Goal: Transaction & Acquisition: Download file/media

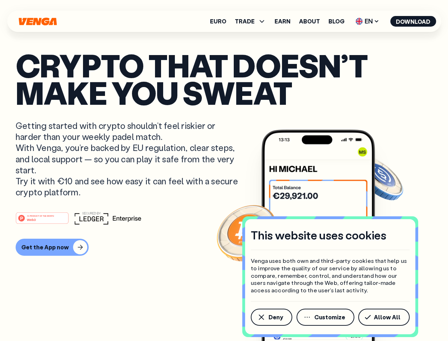
click at [224, 170] on p "Getting started with crypto shouldn’t feel riskier or harder than your weekly p…" at bounding box center [128, 158] width 224 height 77
click at [271, 317] on span "Deny" at bounding box center [276, 317] width 15 height 6
click at [326, 317] on img at bounding box center [319, 249] width 114 height 238
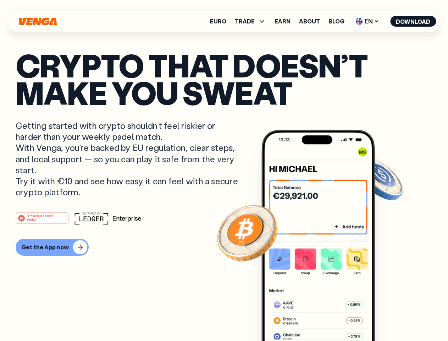
click at [385, 317] on article "Crypto that doesn’t make you sweat Getting started with crypto shouldn’t feel r…" at bounding box center [224, 184] width 417 height 266
click at [253, 21] on span "TRADE" at bounding box center [245, 21] width 20 height 6
click at [368, 21] on span "EN" at bounding box center [367, 21] width 29 height 11
click at [413, 21] on button "Download" at bounding box center [413, 21] width 46 height 11
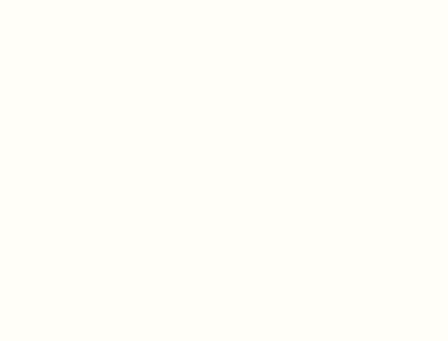
click at [43, 0] on html "This website uses cookies Venga uses both own and third-party cookies that help…" at bounding box center [224, 0] width 448 height 0
